Goal: Information Seeking & Learning: Find specific fact

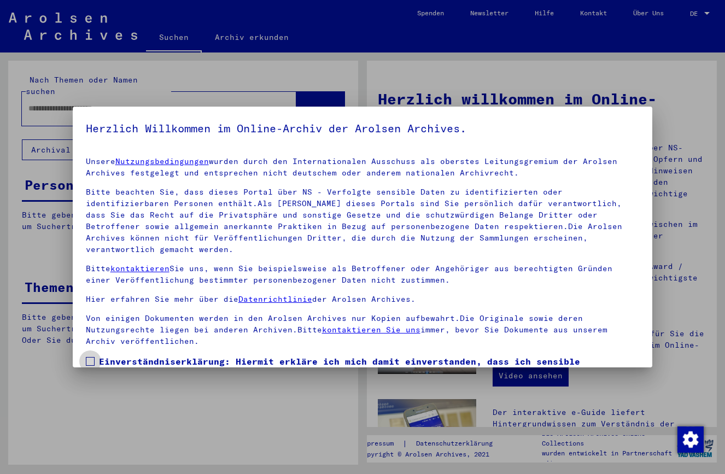
click at [89, 357] on span at bounding box center [90, 361] width 9 height 9
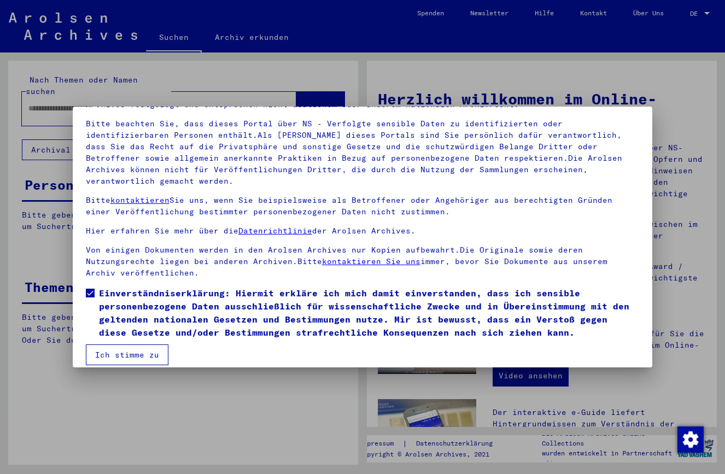
scroll to position [68, 0]
click at [106, 345] on button "Ich stimme zu" at bounding box center [127, 355] width 83 height 21
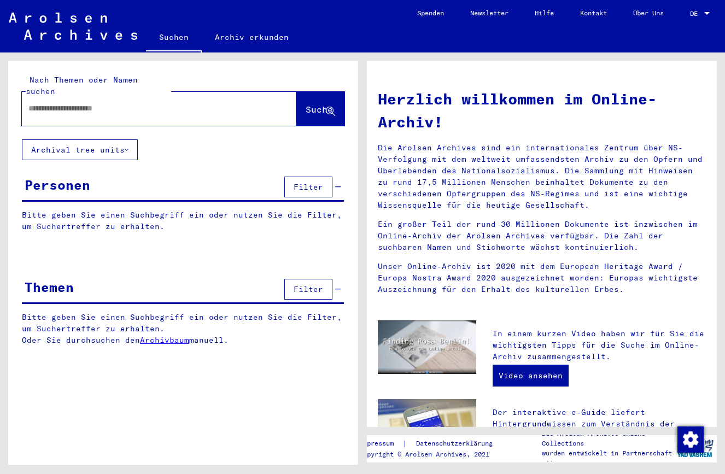
click at [38, 103] on input "text" at bounding box center [145, 108] width 235 height 11
click at [305, 104] on span "Suche" at bounding box center [318, 109] width 27 height 11
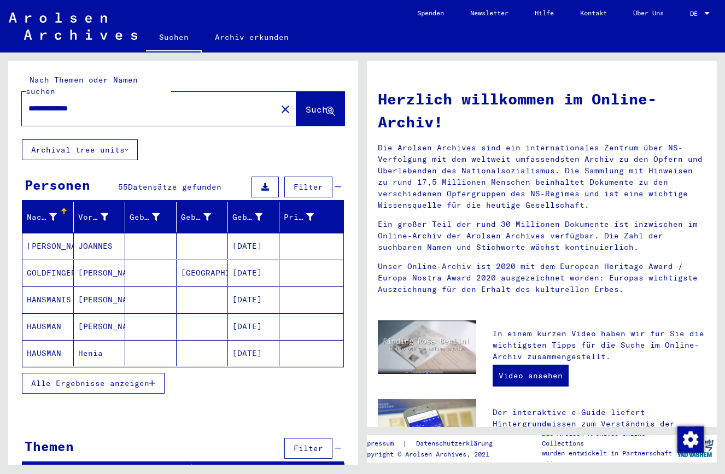
click at [155, 379] on icon "button" at bounding box center [152, 383] width 6 height 8
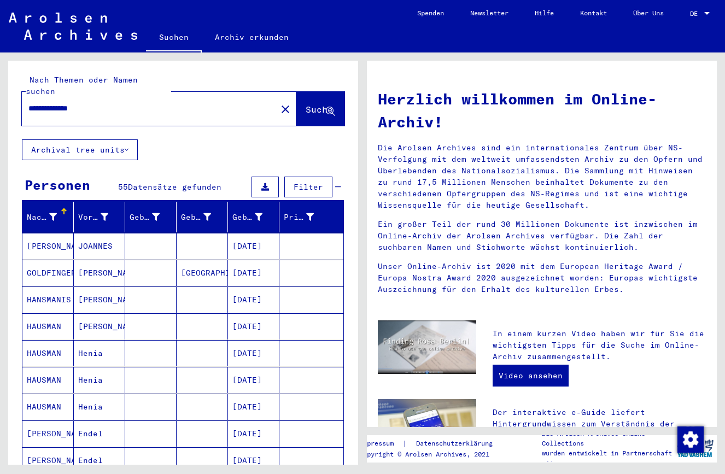
click at [99, 103] on input "**********" at bounding box center [145, 108] width 235 height 11
type input "*"
type input "**********"
click at [305, 104] on span "Suche" at bounding box center [318, 109] width 27 height 11
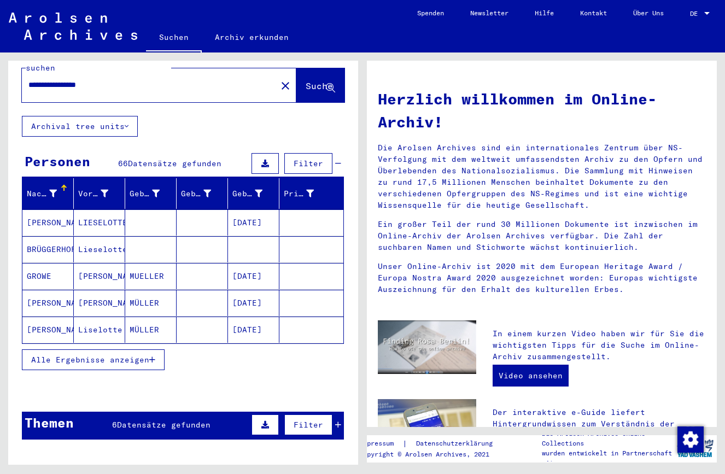
scroll to position [25, 0]
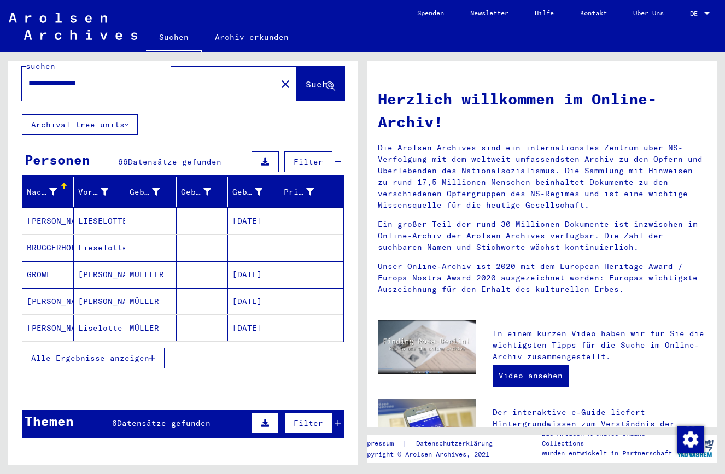
click at [148, 353] on span "Alle Ergebnisse anzeigen" at bounding box center [90, 358] width 118 height 10
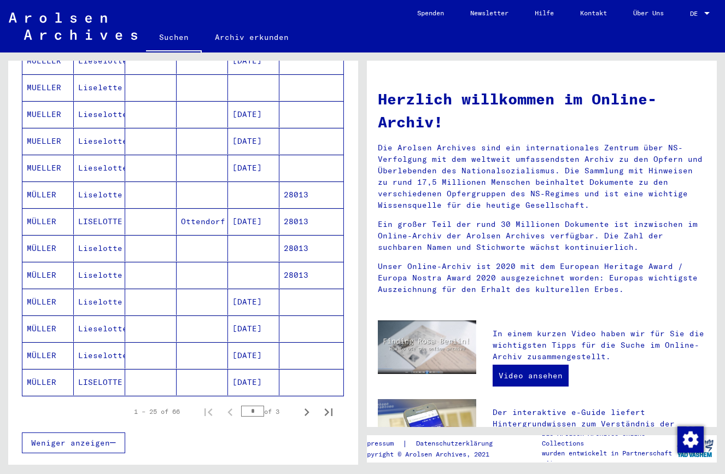
scroll to position [510, 0]
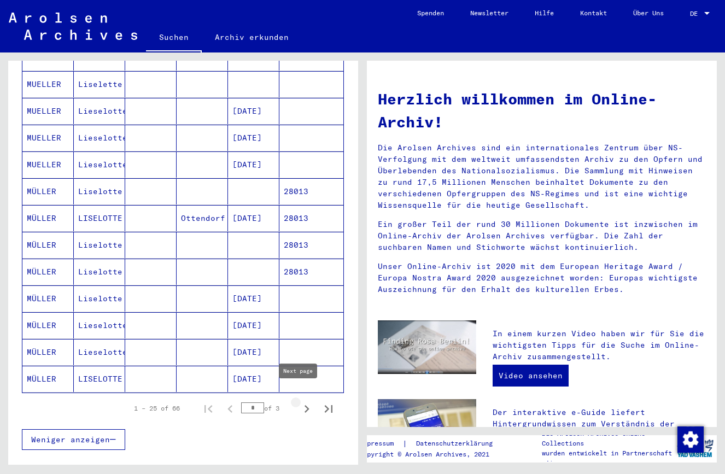
click at [304, 405] on icon "Next page" at bounding box center [306, 409] width 5 height 8
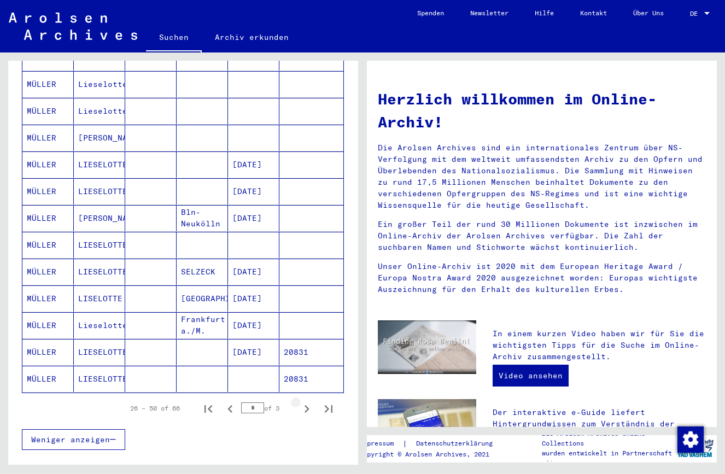
click at [304, 405] on icon "Next page" at bounding box center [306, 409] width 5 height 8
type input "*"
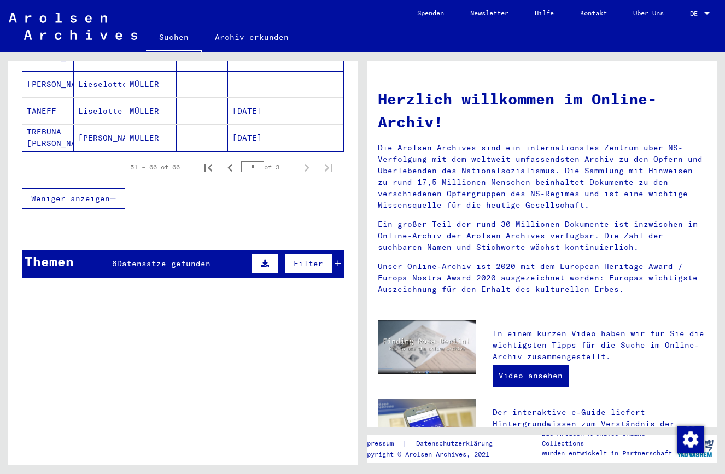
click at [261, 260] on icon at bounding box center [265, 264] width 8 height 8
click at [314, 258] on span "Filter" at bounding box center [308, 263] width 30 height 10
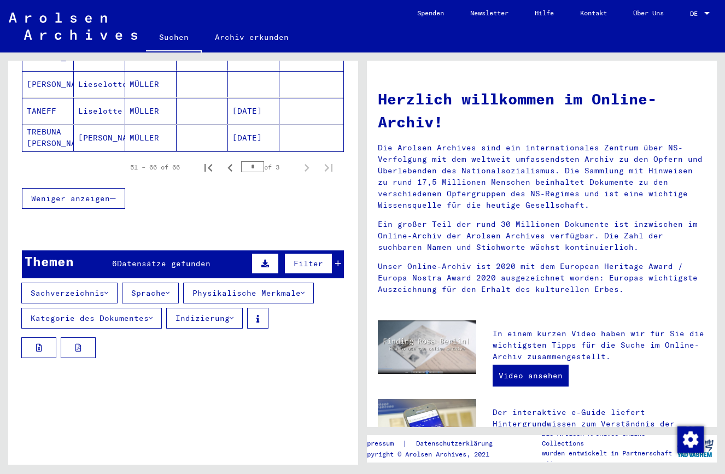
click at [335, 260] on icon at bounding box center [338, 264] width 6 height 8
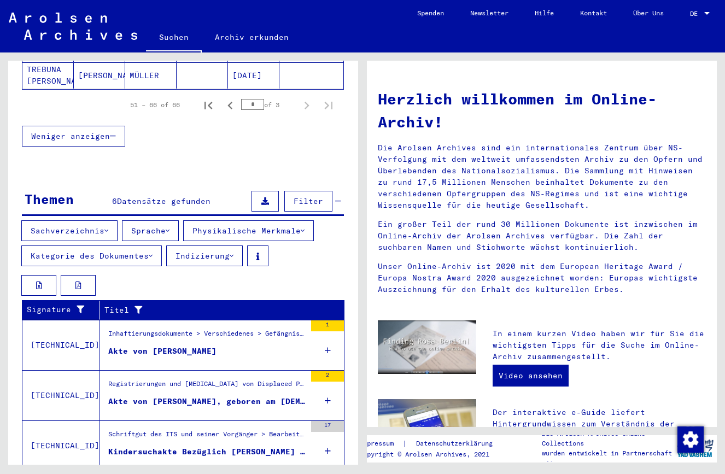
scroll to position [574, 0]
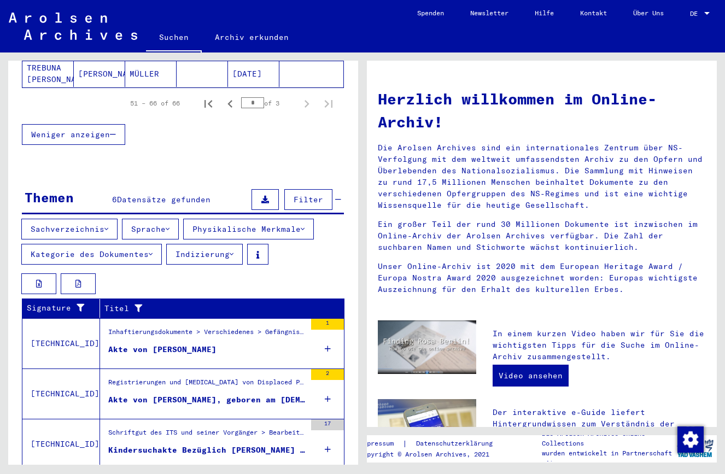
click at [312, 369] on div "2" at bounding box center [327, 374] width 33 height 11
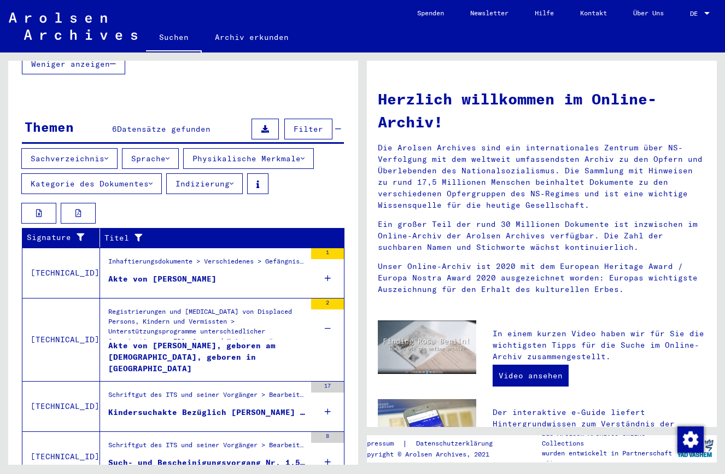
scroll to position [646, 0]
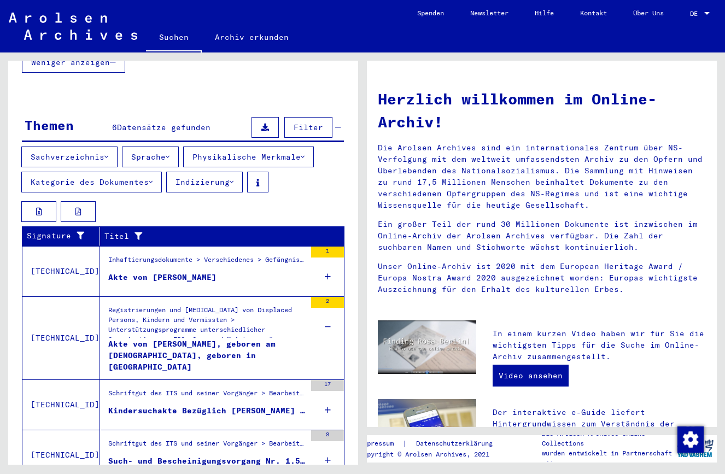
click at [319, 380] on div "17" at bounding box center [327, 385] width 33 height 11
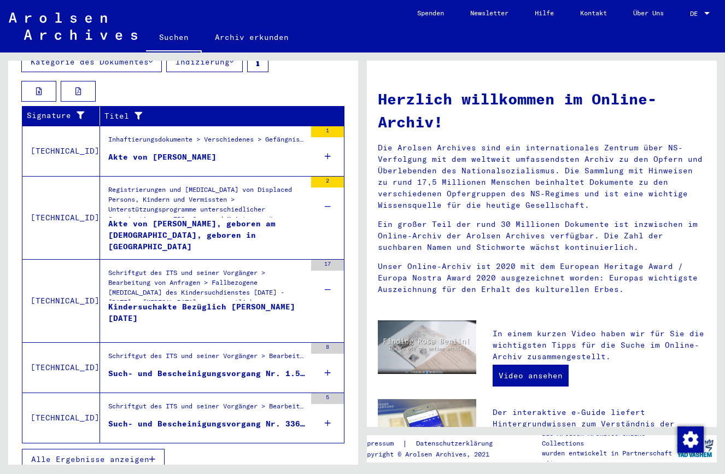
scroll to position [766, 0]
click at [325, 362] on icon at bounding box center [328, 373] width 6 height 38
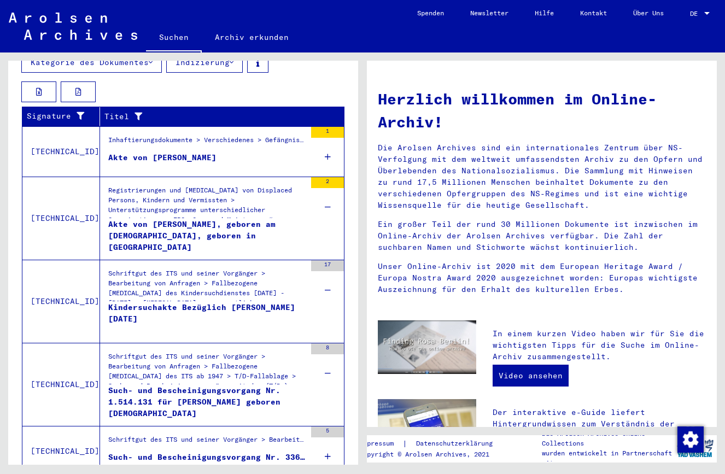
click at [325, 362] on icon at bounding box center [328, 373] width 6 height 38
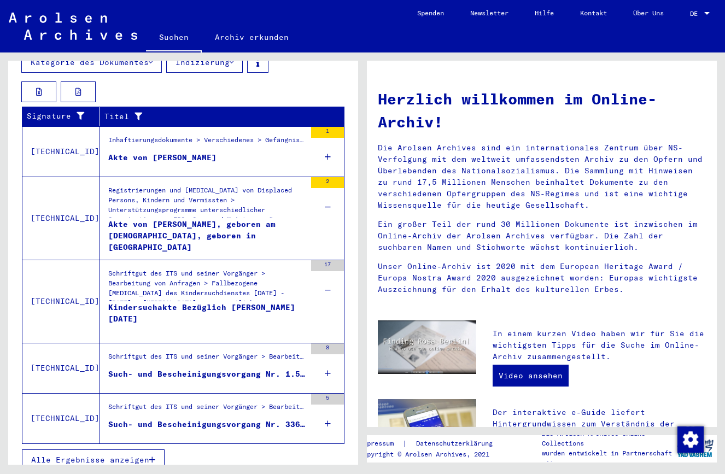
click at [325, 360] on icon at bounding box center [328, 373] width 6 height 38
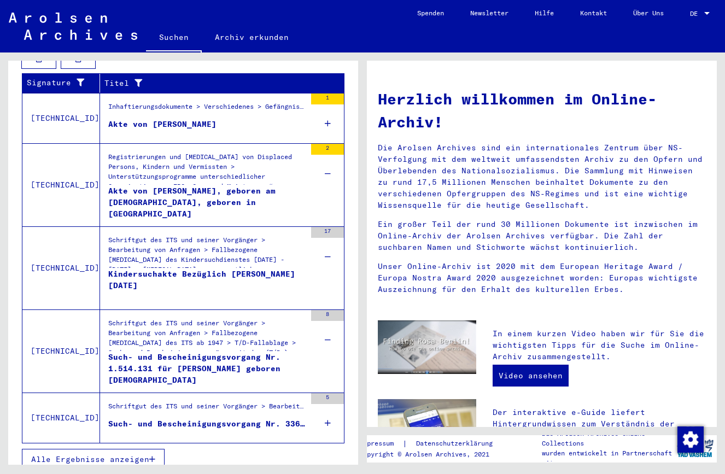
scroll to position [798, 0]
click at [325, 410] on icon at bounding box center [328, 423] width 6 height 38
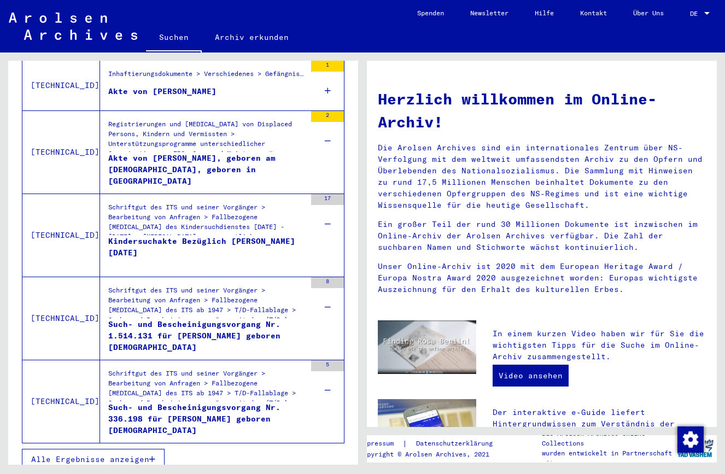
scroll to position [831, 0]
click at [152, 449] on button "Alle Ergebnisse anzeigen" at bounding box center [93, 459] width 143 height 21
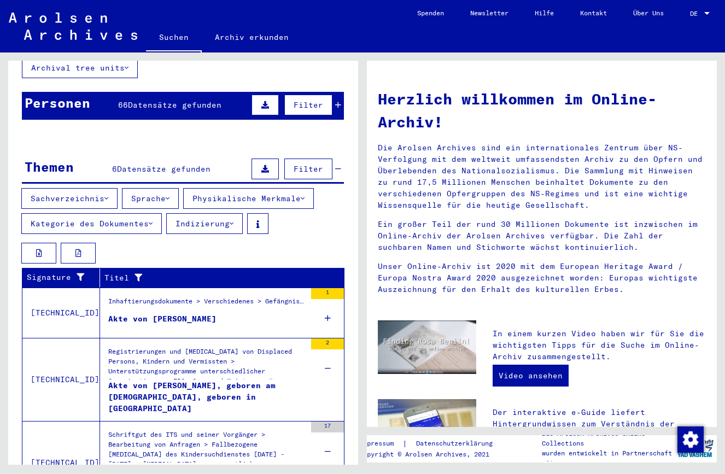
scroll to position [79, 0]
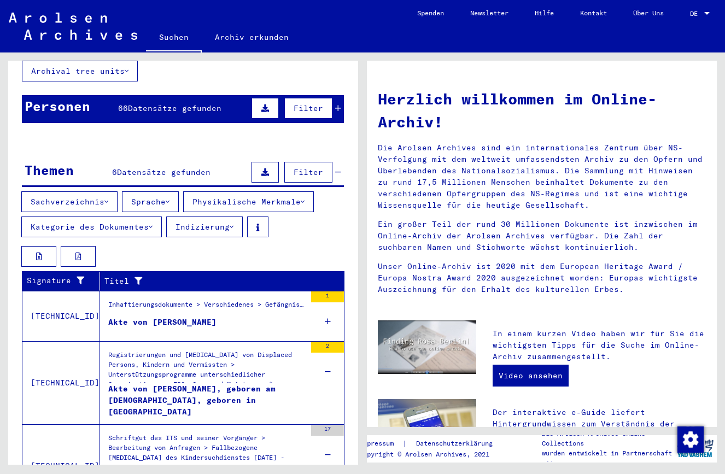
click at [318, 315] on mat-cell at bounding box center [311, 328] width 64 height 26
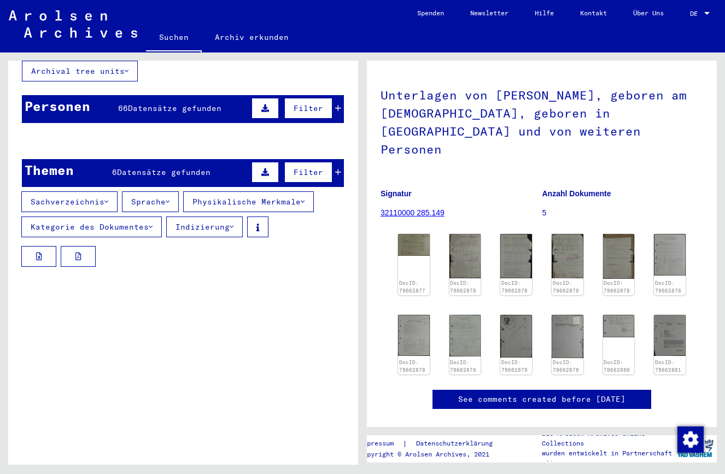
scroll to position [73, 0]
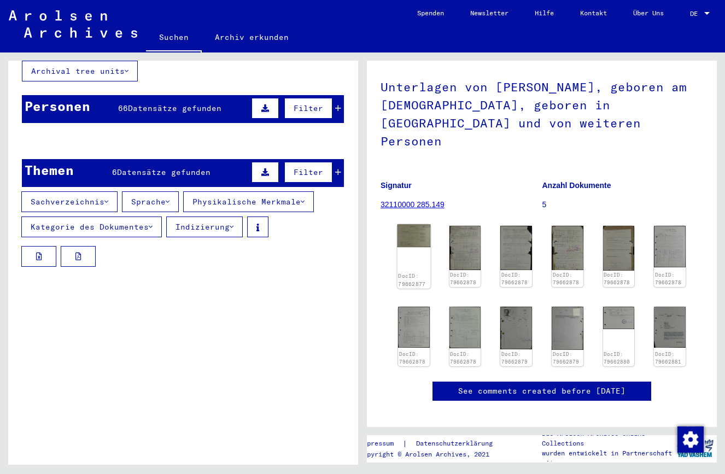
click at [419, 246] on div "DocID: 79662877" at bounding box center [413, 256] width 33 height 64
click at [413, 224] on img at bounding box center [413, 235] width 33 height 23
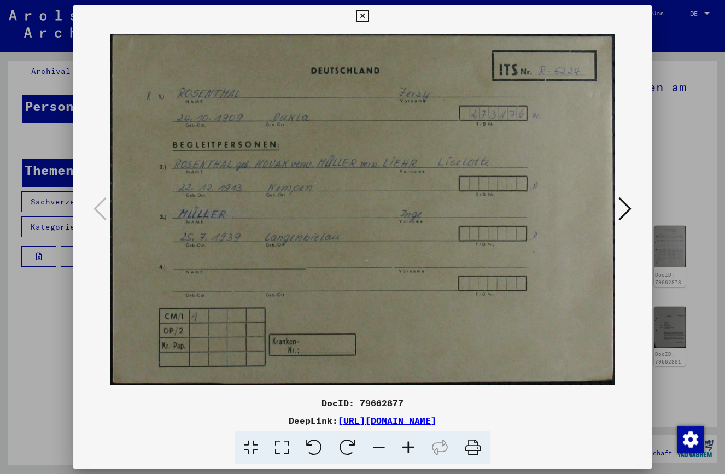
click at [626, 205] on icon at bounding box center [624, 209] width 13 height 26
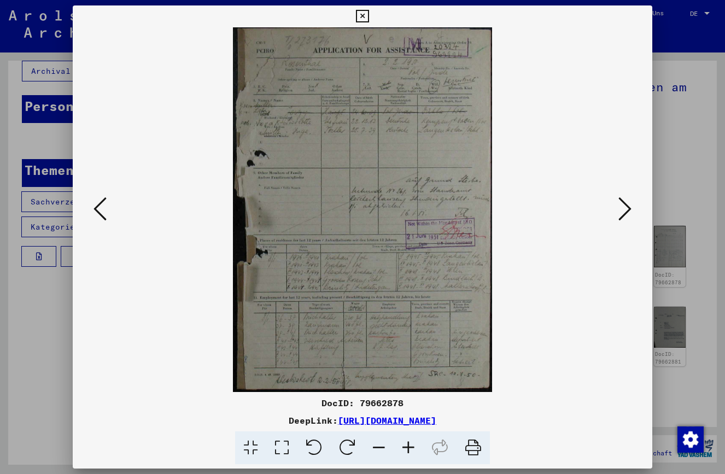
click at [96, 208] on icon at bounding box center [99, 209] width 13 height 26
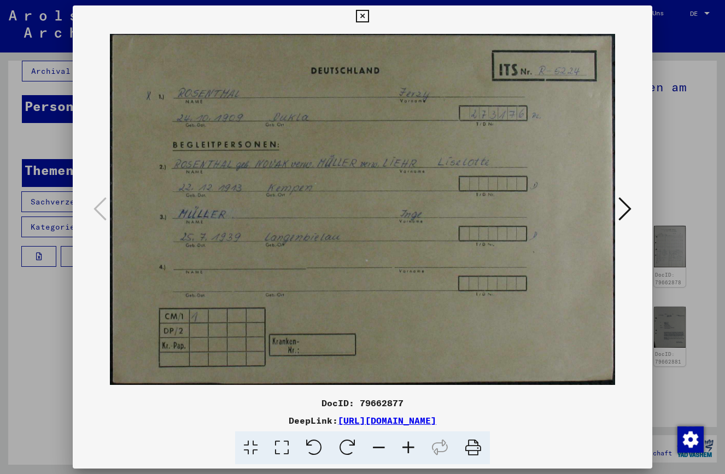
click at [636, 207] on div at bounding box center [363, 209] width 580 height 365
click at [626, 208] on icon at bounding box center [624, 209] width 13 height 26
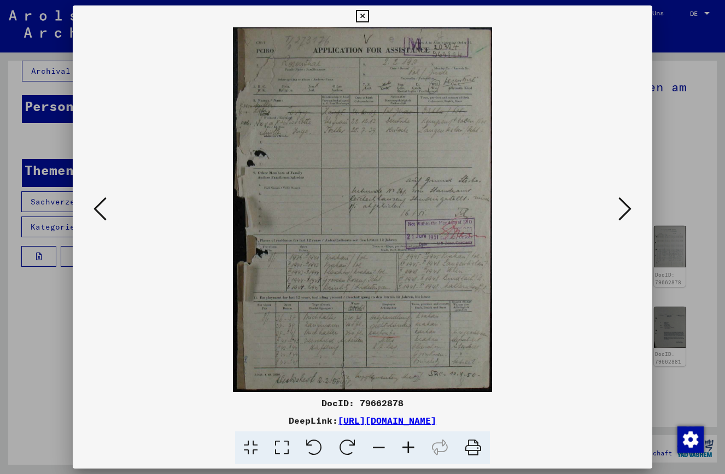
scroll to position [0, 0]
click at [407, 440] on icon at bounding box center [408, 447] width 30 height 33
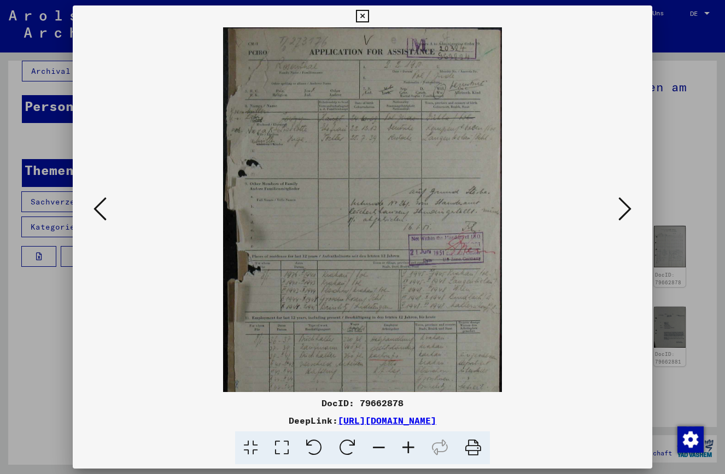
click at [407, 440] on icon at bounding box center [408, 447] width 30 height 33
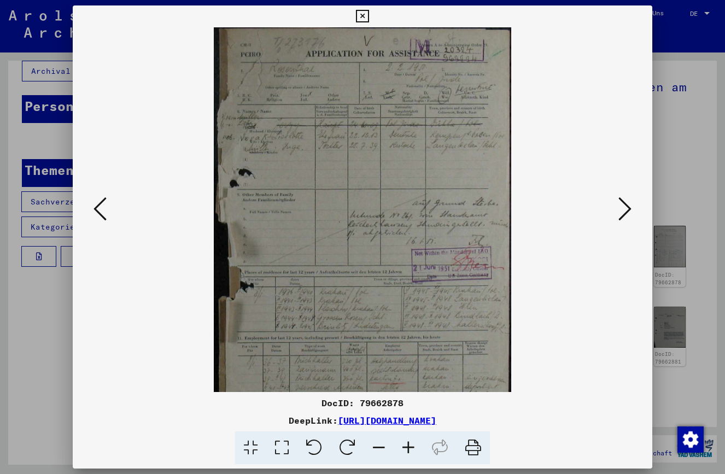
click at [407, 440] on icon at bounding box center [408, 447] width 30 height 33
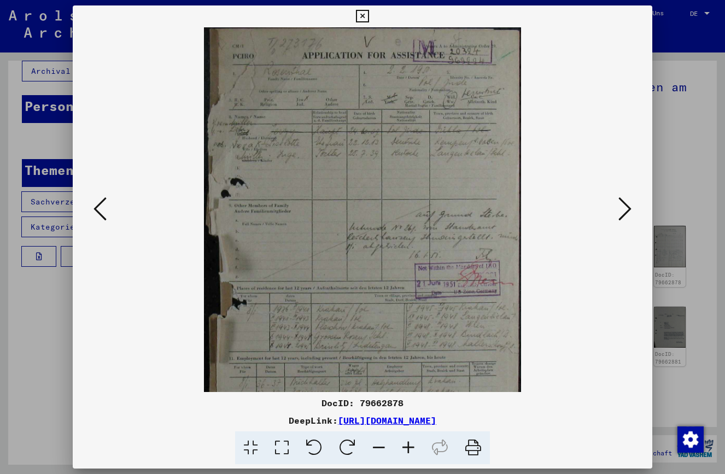
click at [407, 440] on icon at bounding box center [408, 447] width 30 height 33
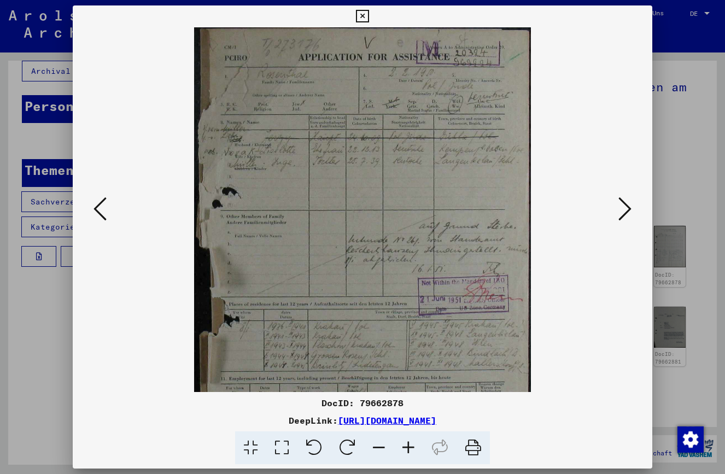
click at [546, 286] on viewer-one-image at bounding box center [363, 209] width 506 height 365
click at [626, 207] on icon at bounding box center [624, 209] width 13 height 26
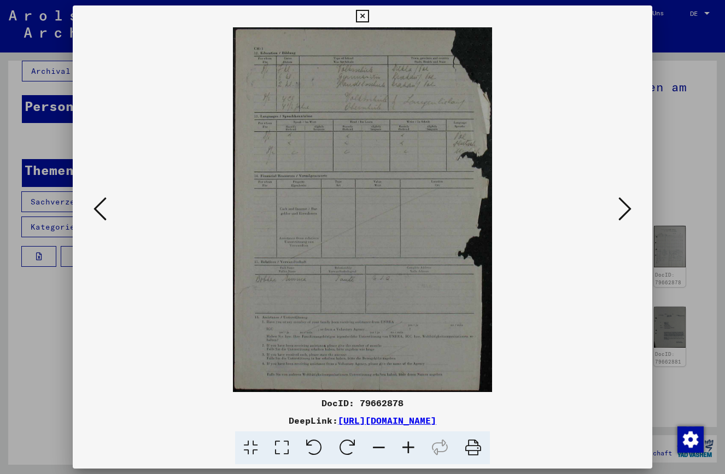
click at [624, 207] on icon at bounding box center [624, 209] width 13 height 26
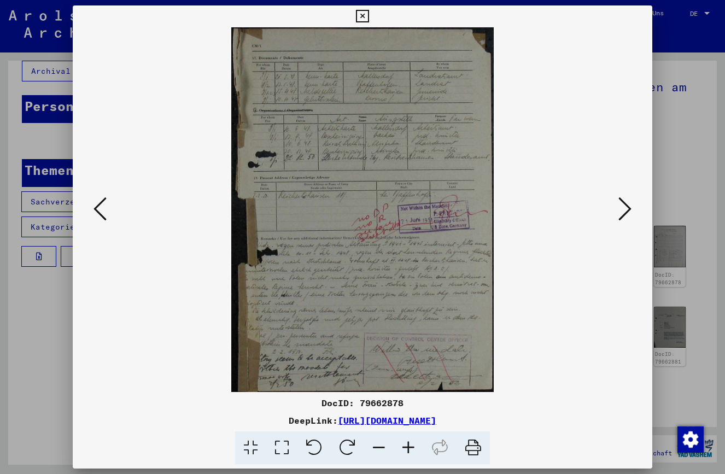
click at [624, 205] on icon at bounding box center [624, 209] width 13 height 26
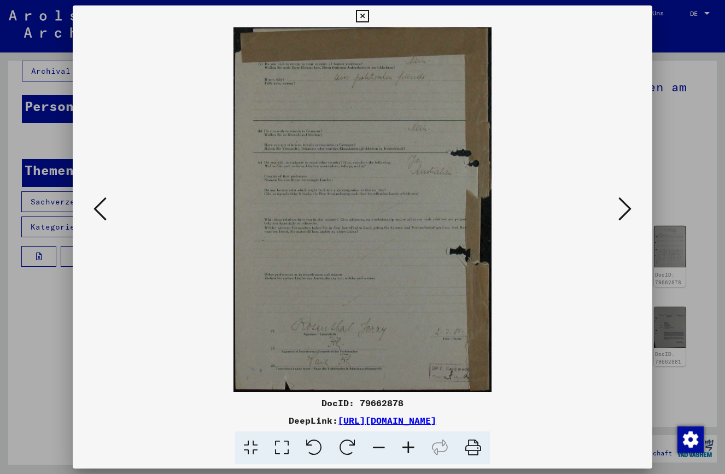
click at [624, 205] on icon at bounding box center [624, 209] width 13 height 26
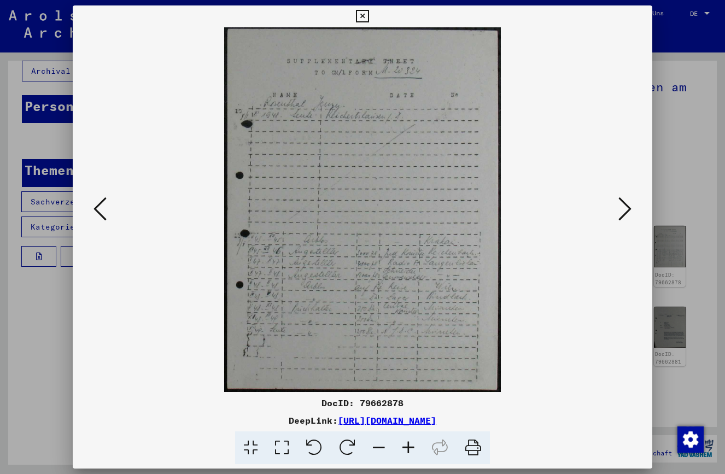
click at [624, 205] on icon at bounding box center [624, 209] width 13 height 26
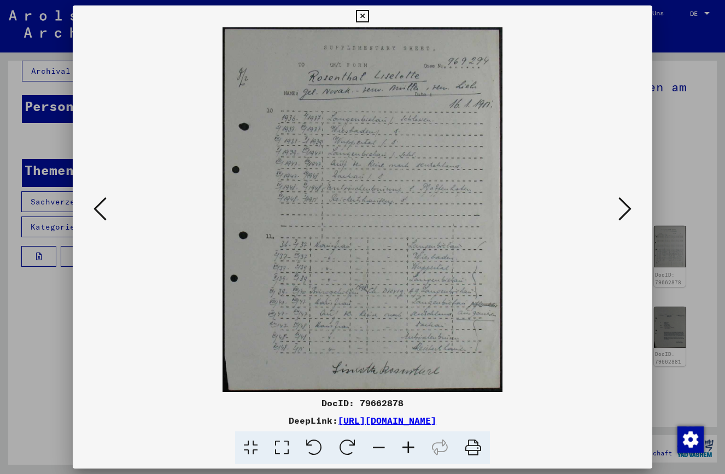
click at [624, 205] on icon at bounding box center [624, 209] width 13 height 26
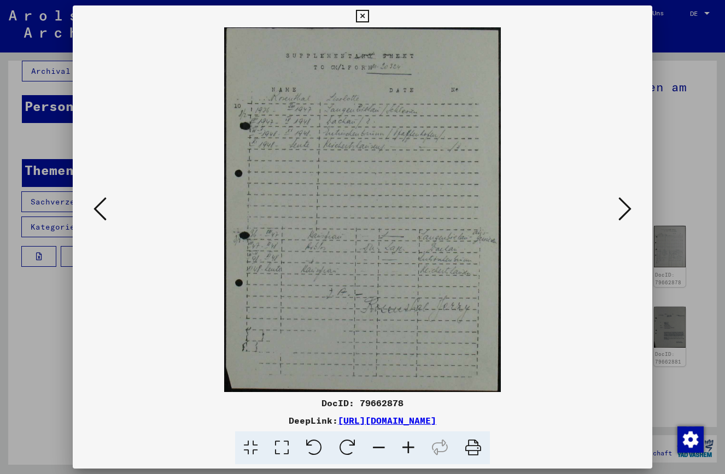
click at [624, 205] on icon at bounding box center [624, 209] width 13 height 26
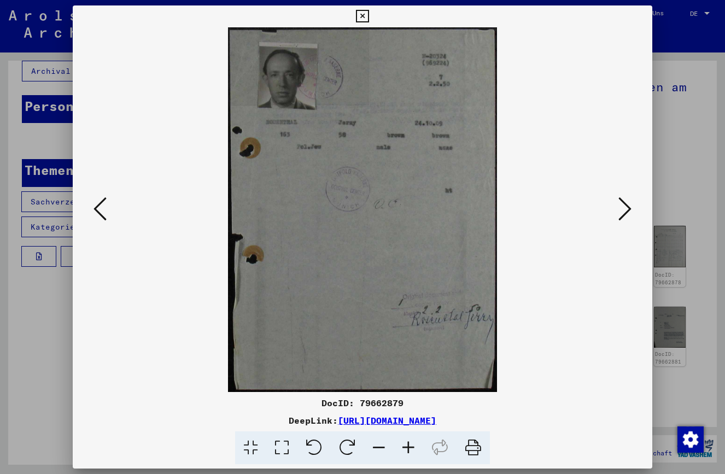
click at [624, 205] on icon at bounding box center [624, 209] width 13 height 26
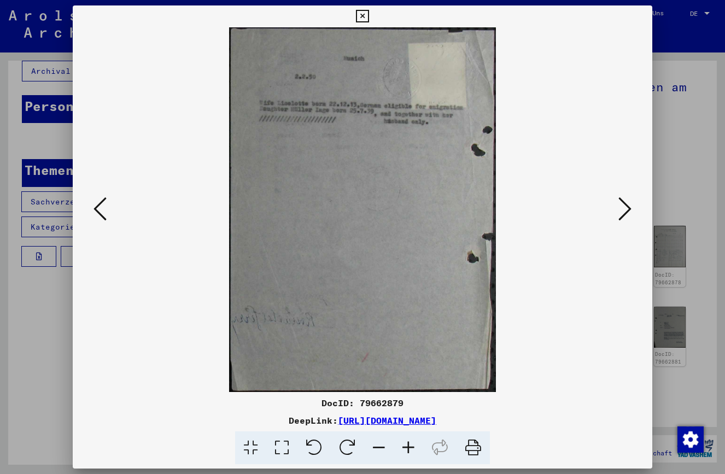
click at [624, 205] on icon at bounding box center [624, 209] width 13 height 26
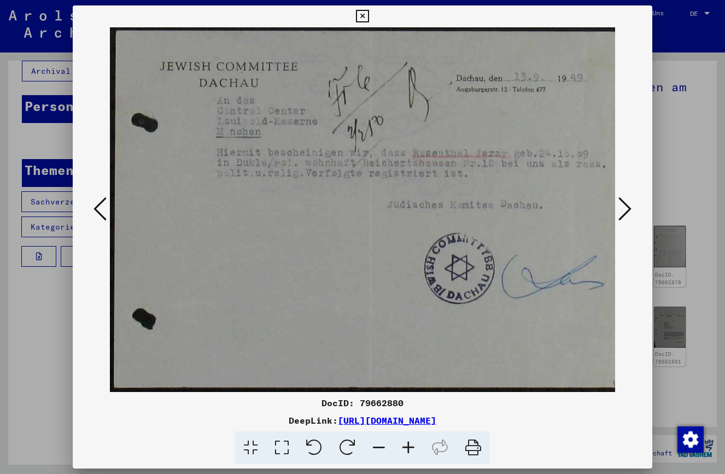
click at [624, 205] on icon at bounding box center [624, 209] width 13 height 26
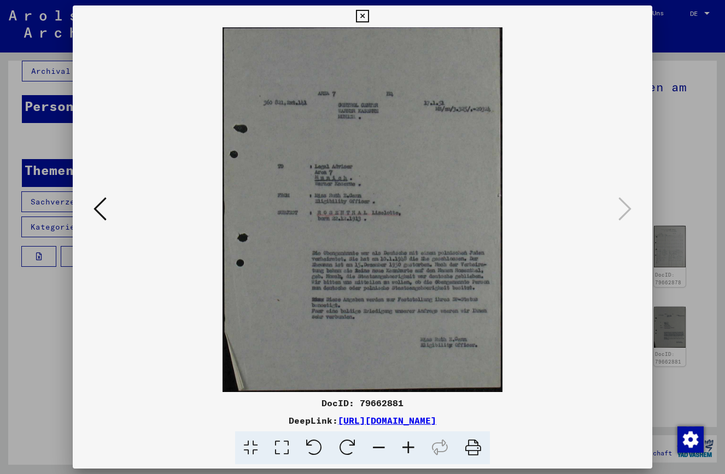
click at [368, 14] on icon at bounding box center [362, 16] width 13 height 13
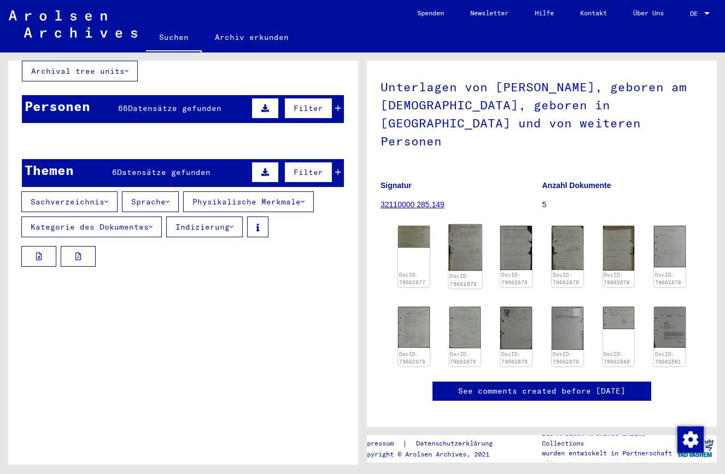
click at [467, 233] on img at bounding box center [464, 247] width 33 height 46
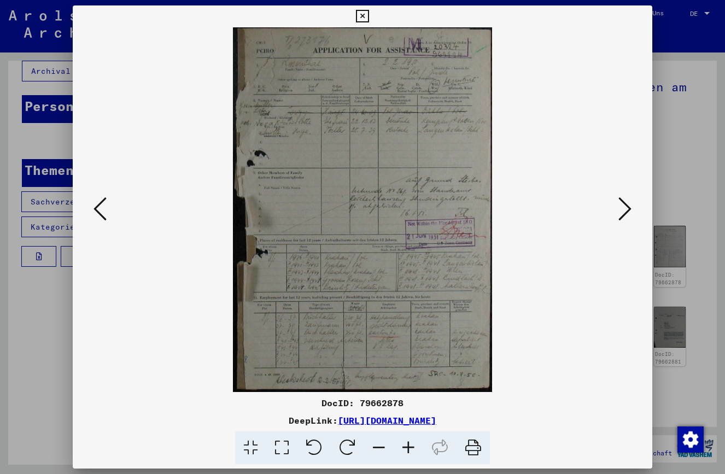
click at [368, 15] on icon at bounding box center [362, 16] width 13 height 13
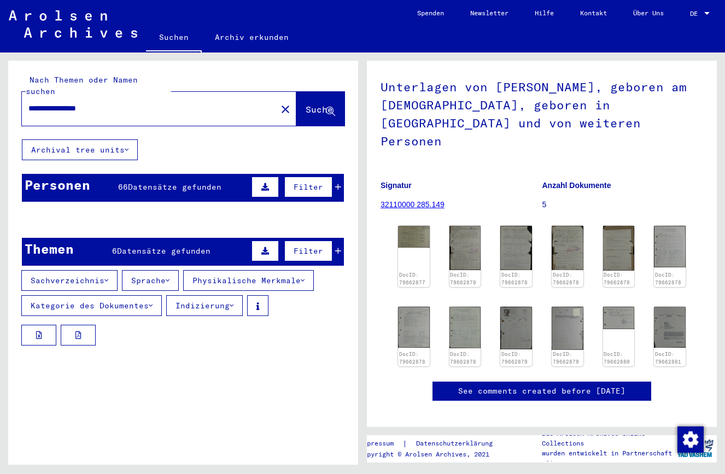
click at [261, 183] on icon at bounding box center [265, 187] width 8 height 8
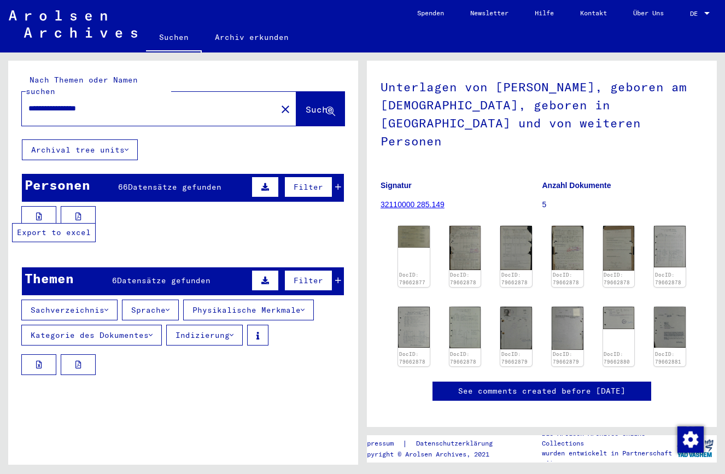
click at [38, 213] on icon at bounding box center [39, 217] width 6 height 8
click at [80, 213] on icon at bounding box center [78, 217] width 6 height 8
click at [208, 182] on span "Datensätze gefunden" at bounding box center [174, 187] width 93 height 10
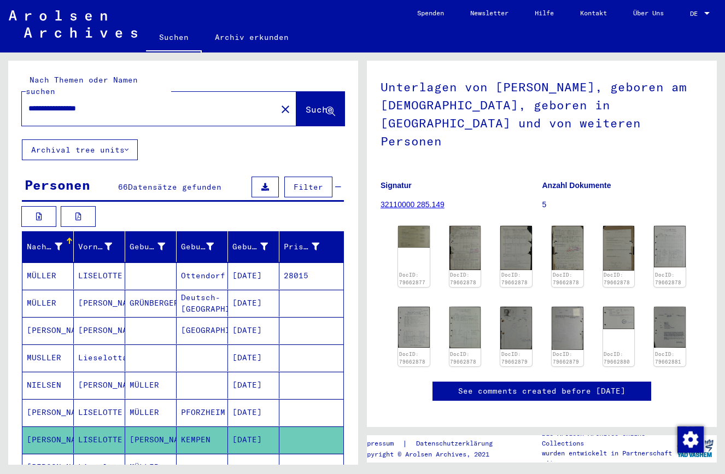
click at [208, 182] on span "Datensätze gefunden" at bounding box center [174, 187] width 93 height 10
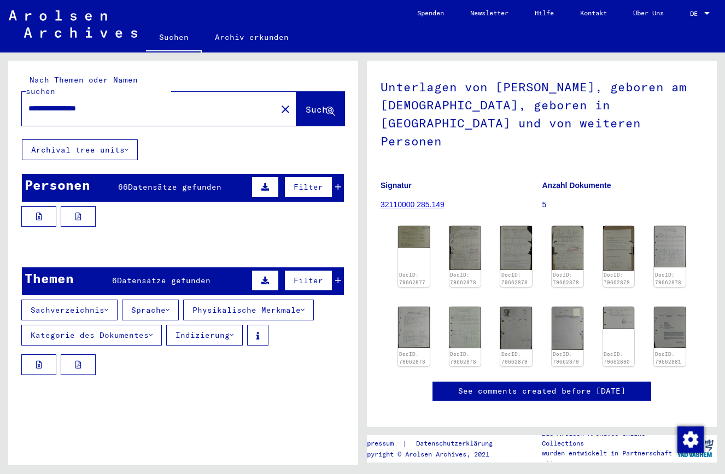
click at [208, 182] on span "Datensätze gefunden" at bounding box center [174, 187] width 93 height 10
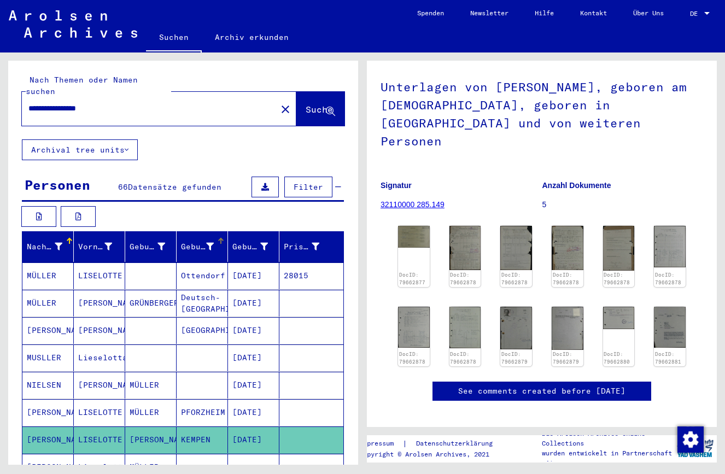
click at [210, 241] on div "Geburt‏" at bounding box center [199, 246] width 36 height 11
